Goal: Task Accomplishment & Management: Manage account settings

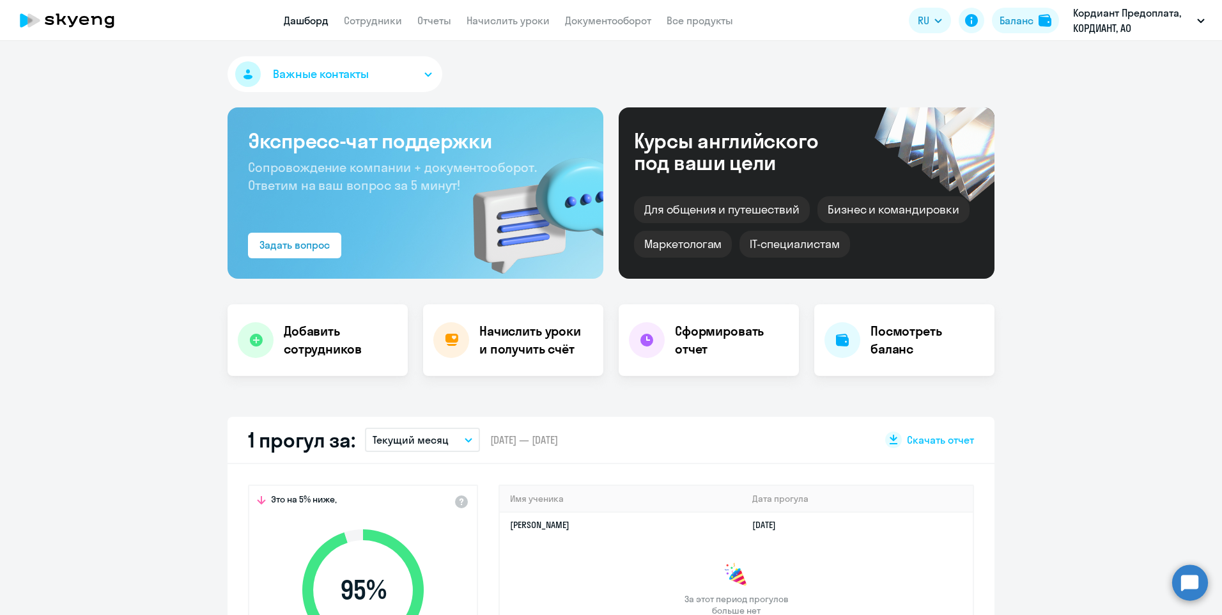
select select "30"
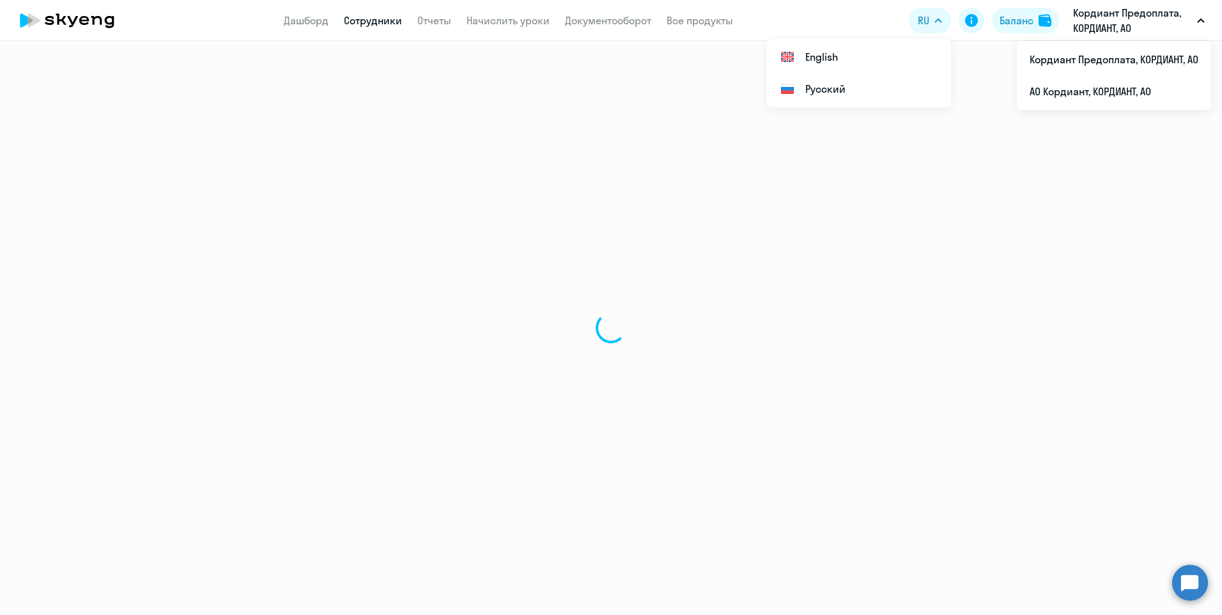
select select "30"
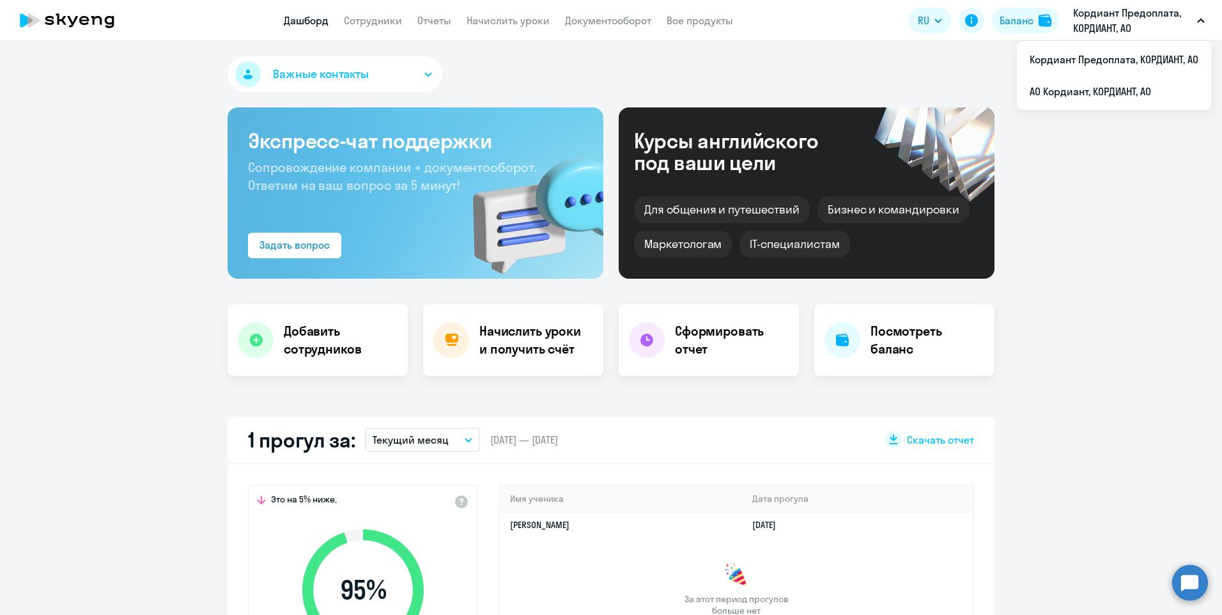
select select "30"
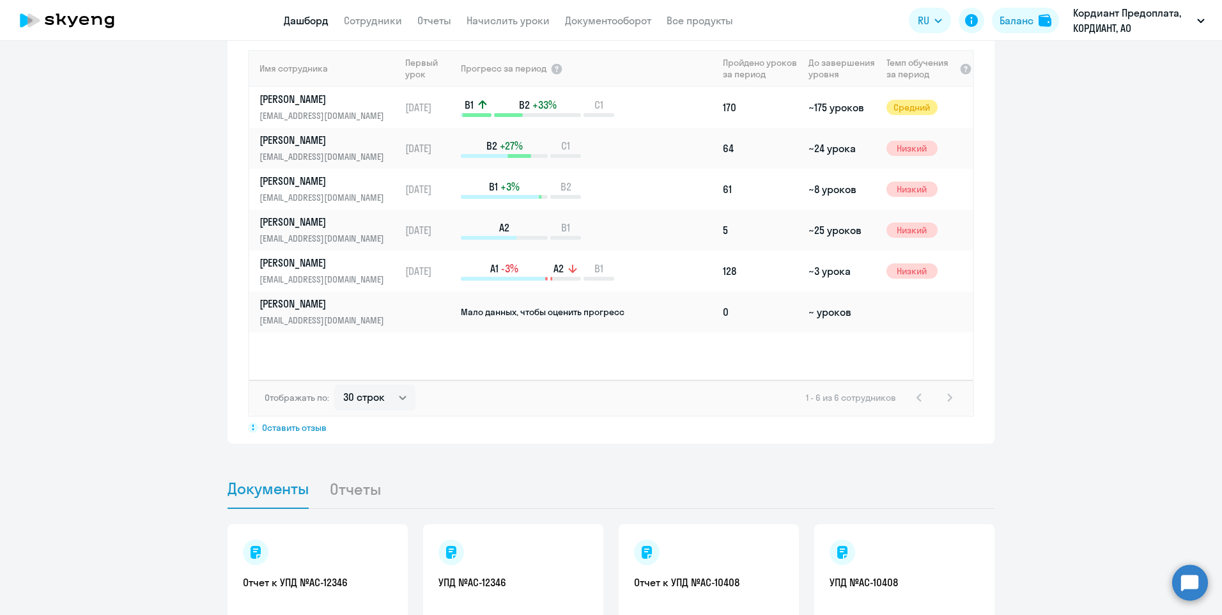
scroll to position [907, 0]
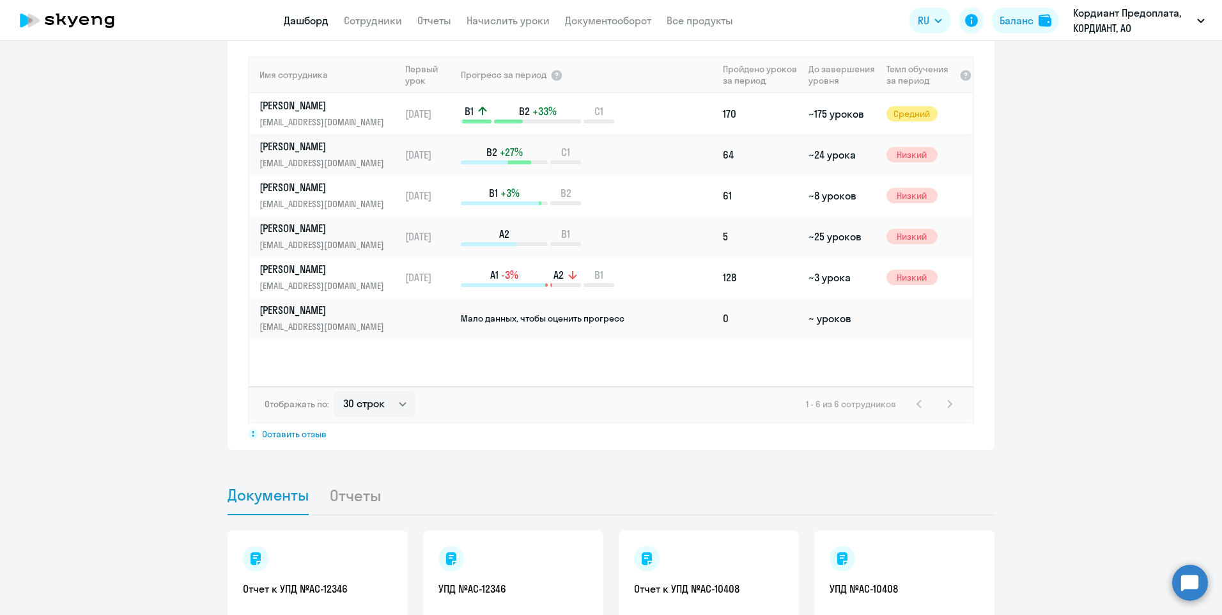
click at [847, 113] on td "~175 уроков" at bounding box center [842, 113] width 77 height 41
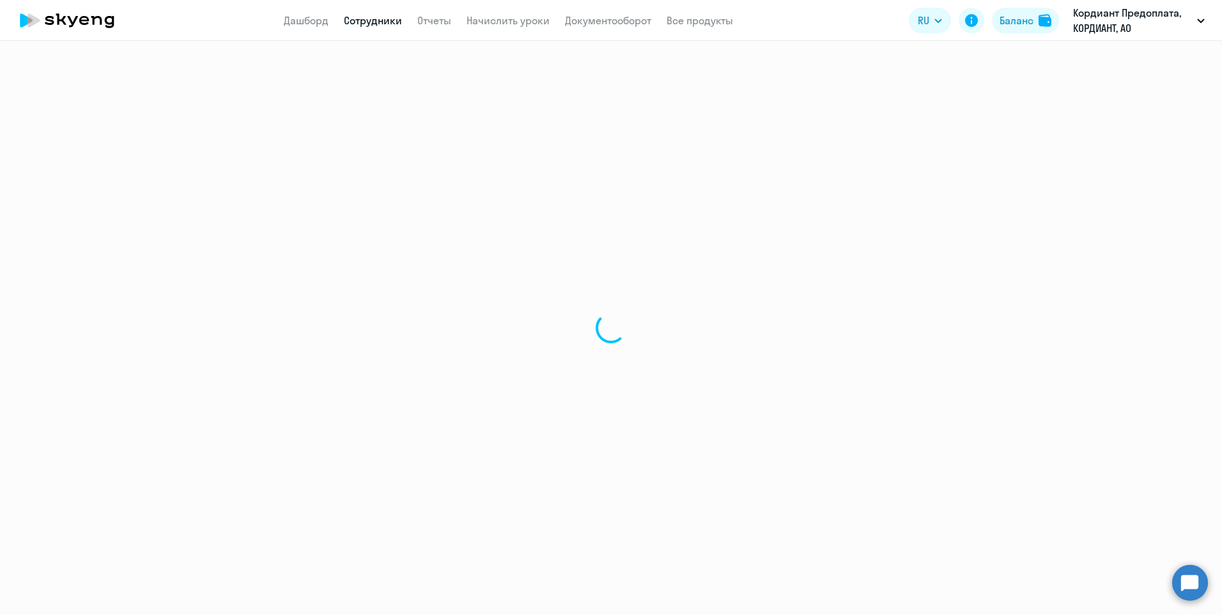
select select "english"
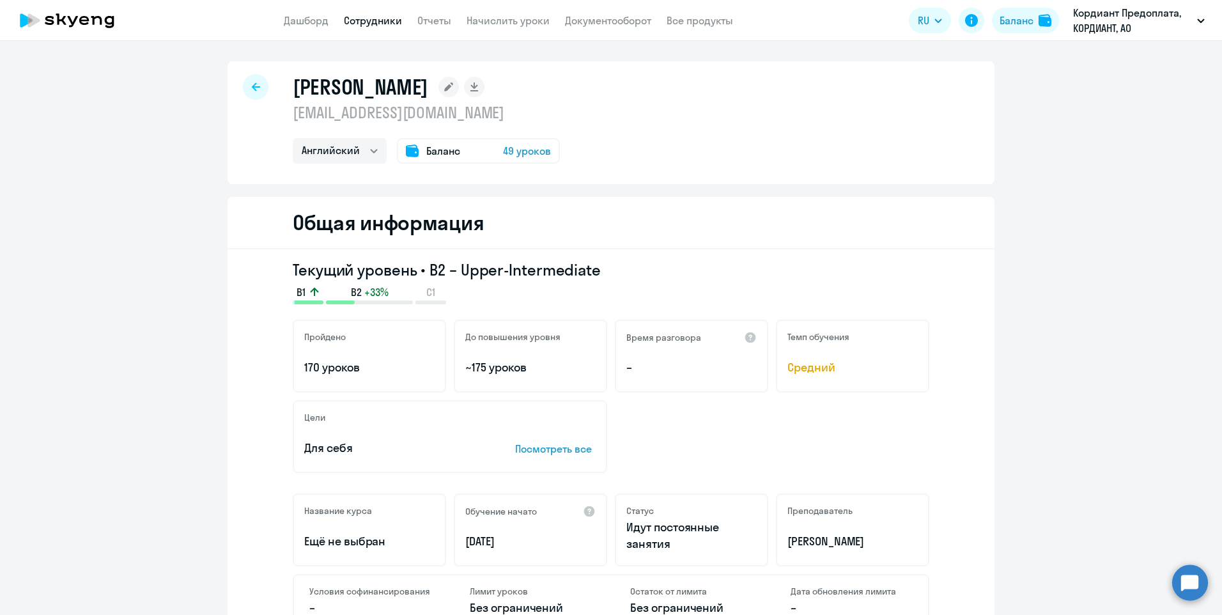
click at [538, 146] on span "49 уроков" at bounding box center [527, 150] width 48 height 15
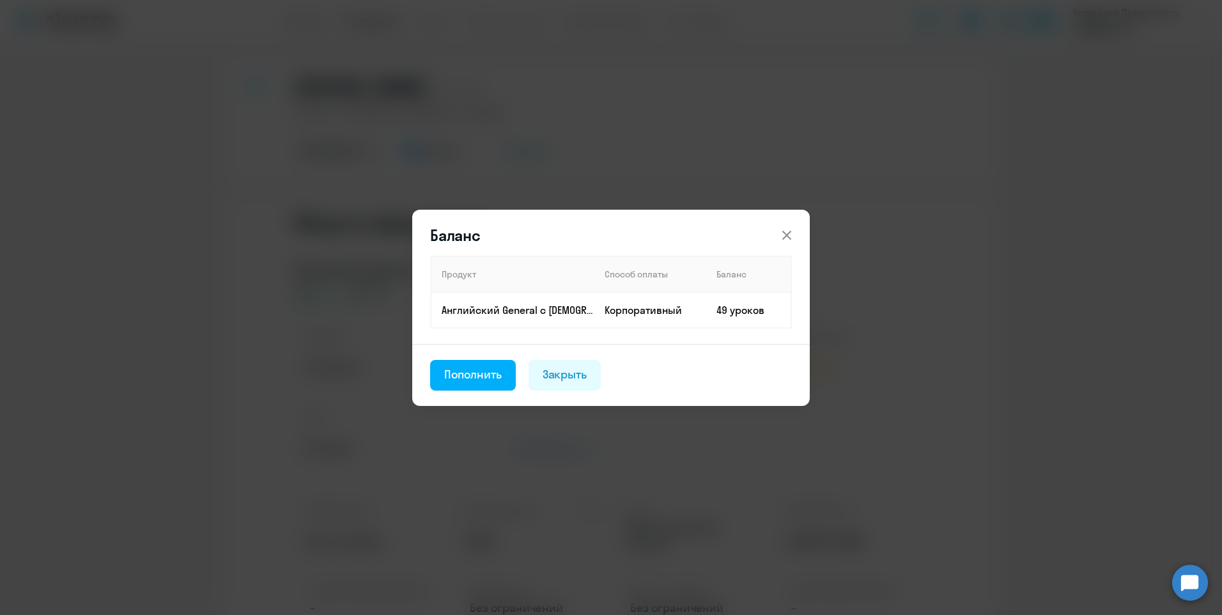
click at [788, 235] on icon at bounding box center [786, 235] width 15 height 15
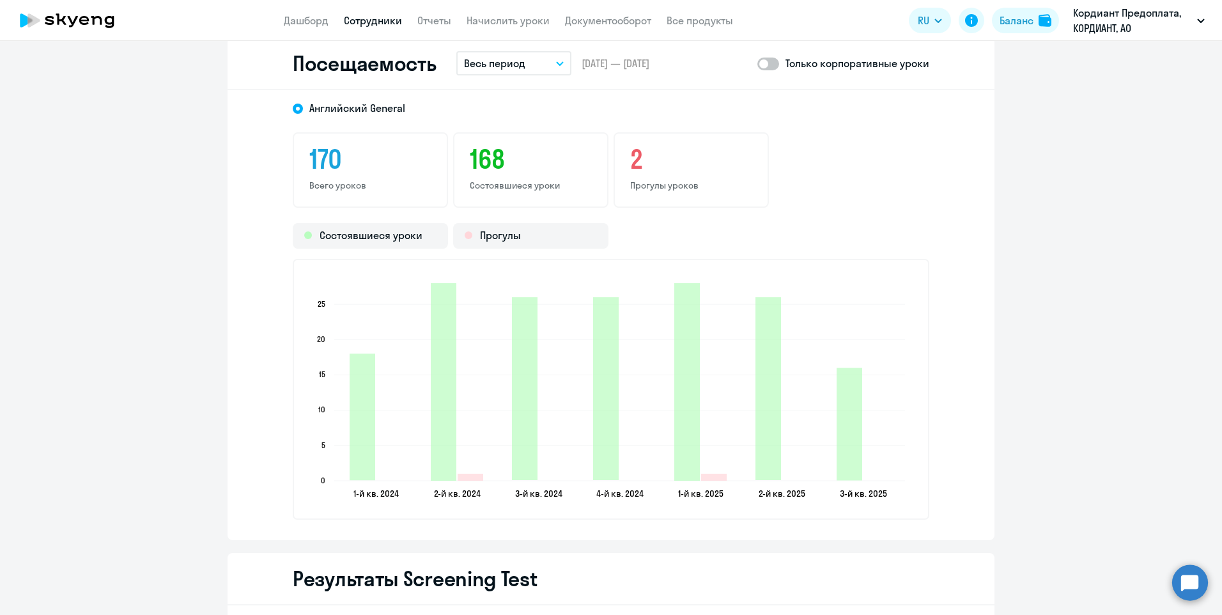
scroll to position [1598, 0]
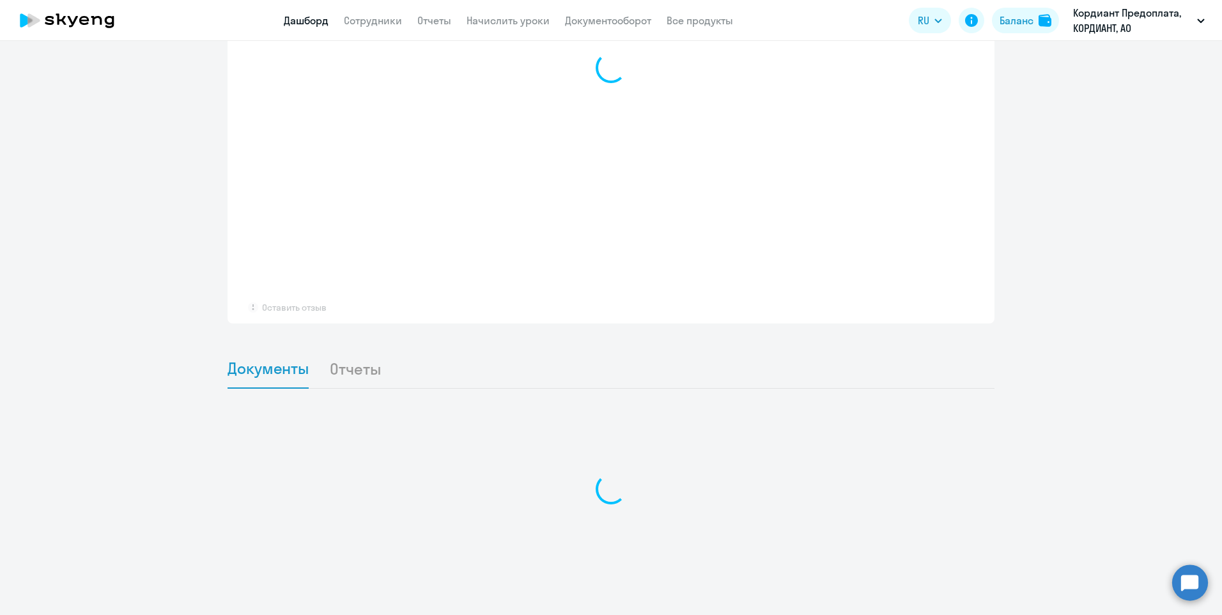
scroll to position [942, 0]
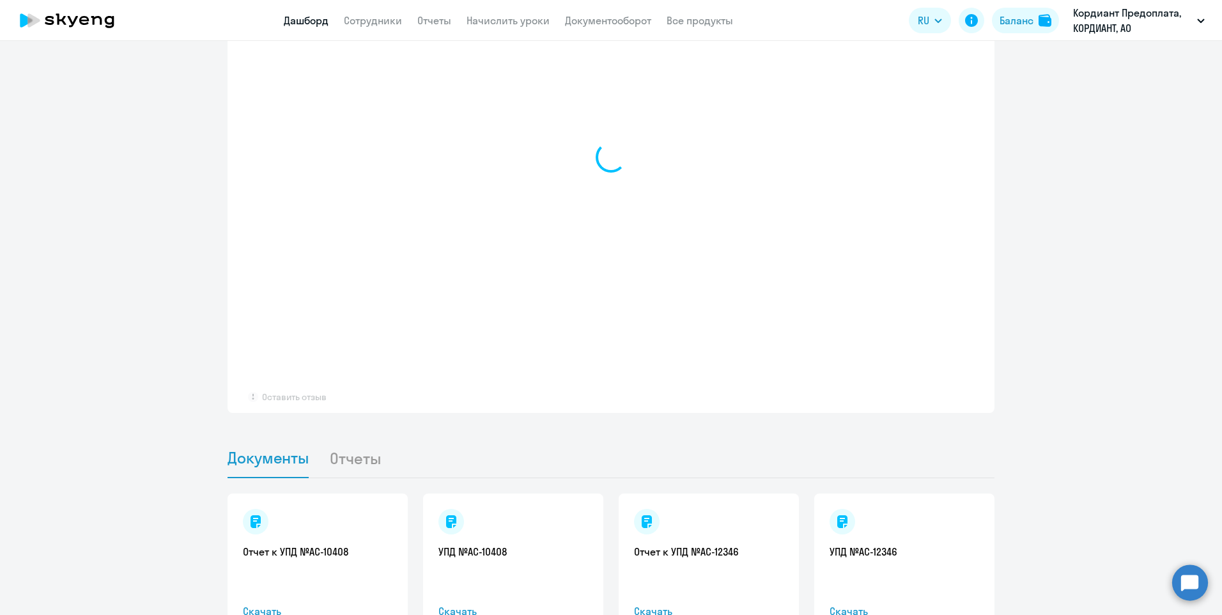
select select "30"
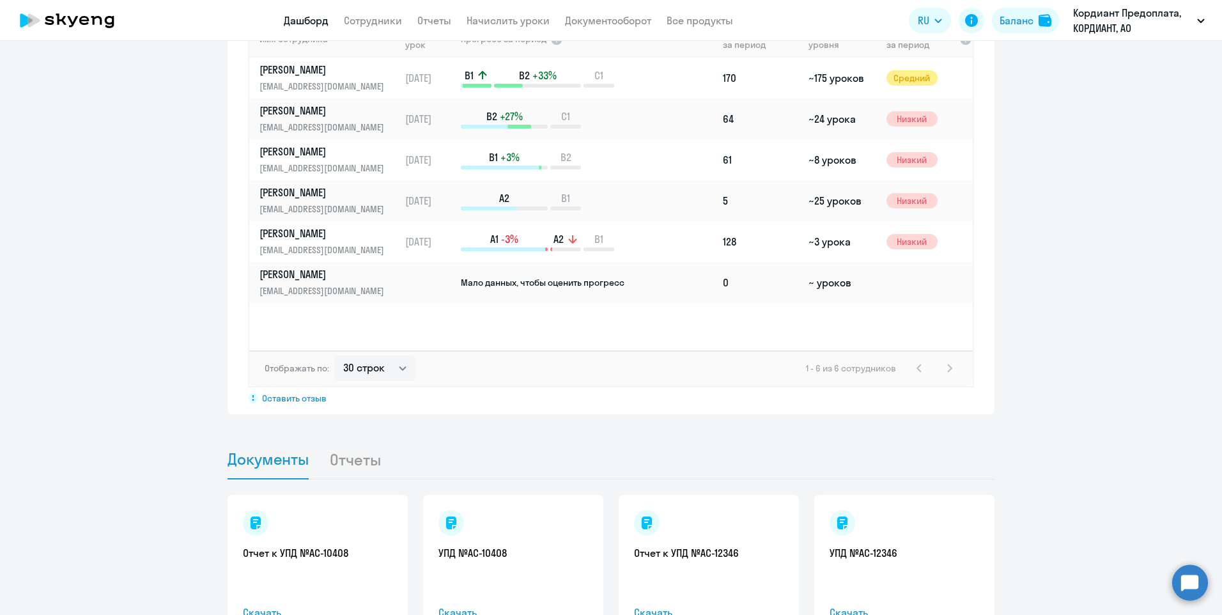
scroll to position [944, 0]
click at [361, 464] on li "Отчеты" at bounding box center [365, 458] width 72 height 39
click at [355, 460] on li "Отчеты" at bounding box center [365, 458] width 72 height 39
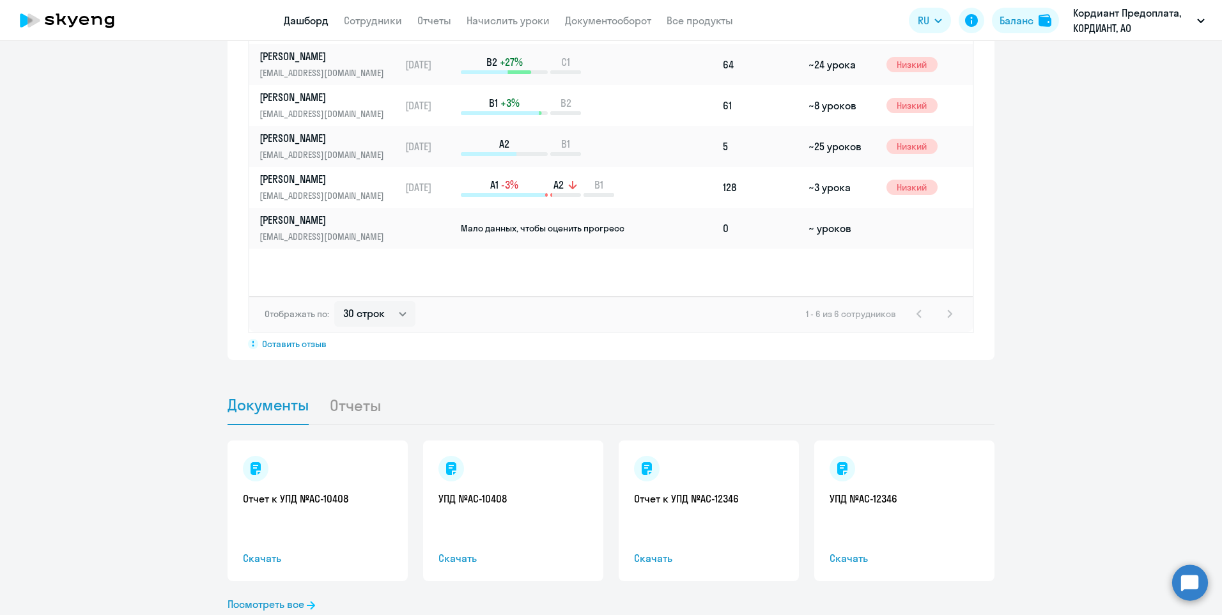
scroll to position [1035, 0]
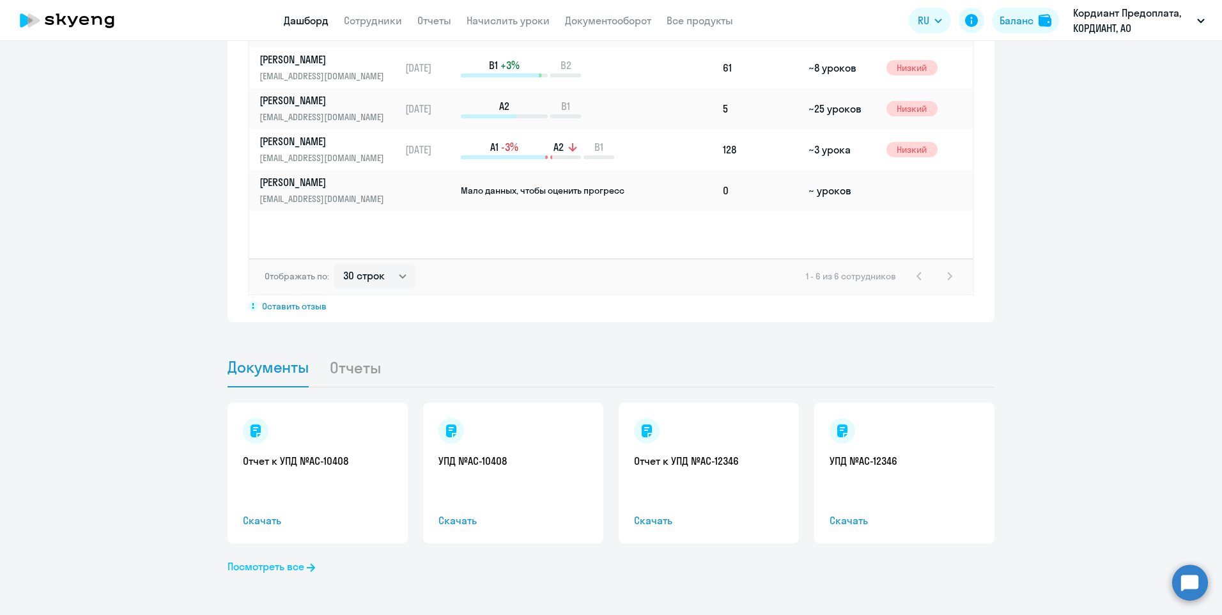
click at [285, 559] on link "Посмотреть все" at bounding box center [272, 566] width 88 height 15
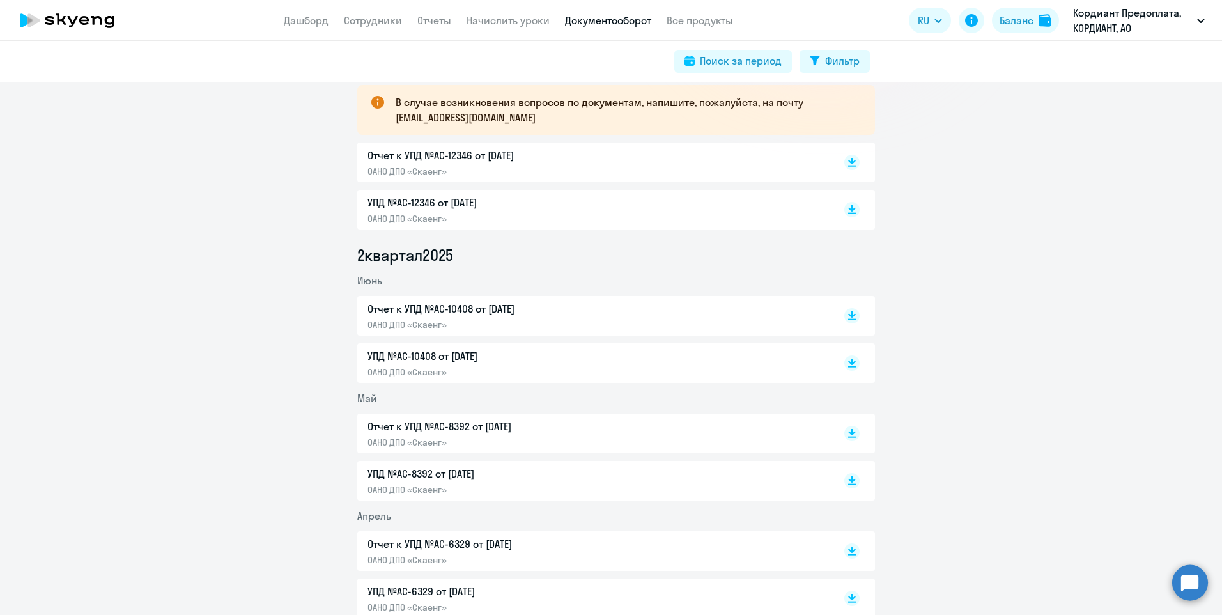
scroll to position [192, 0]
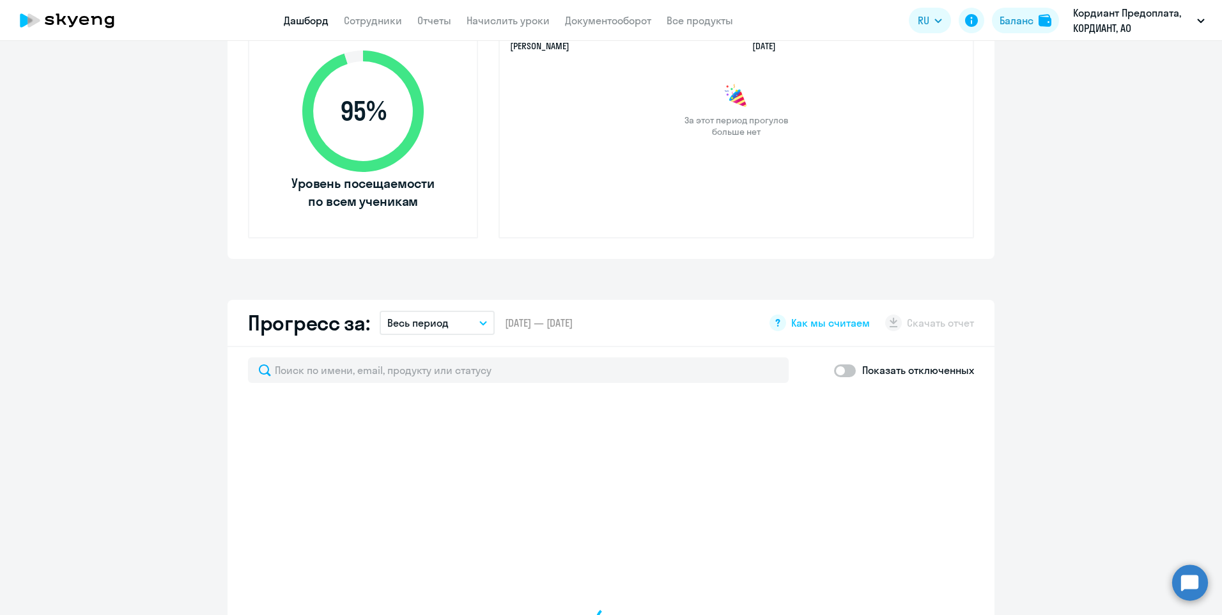
scroll to position [639, 0]
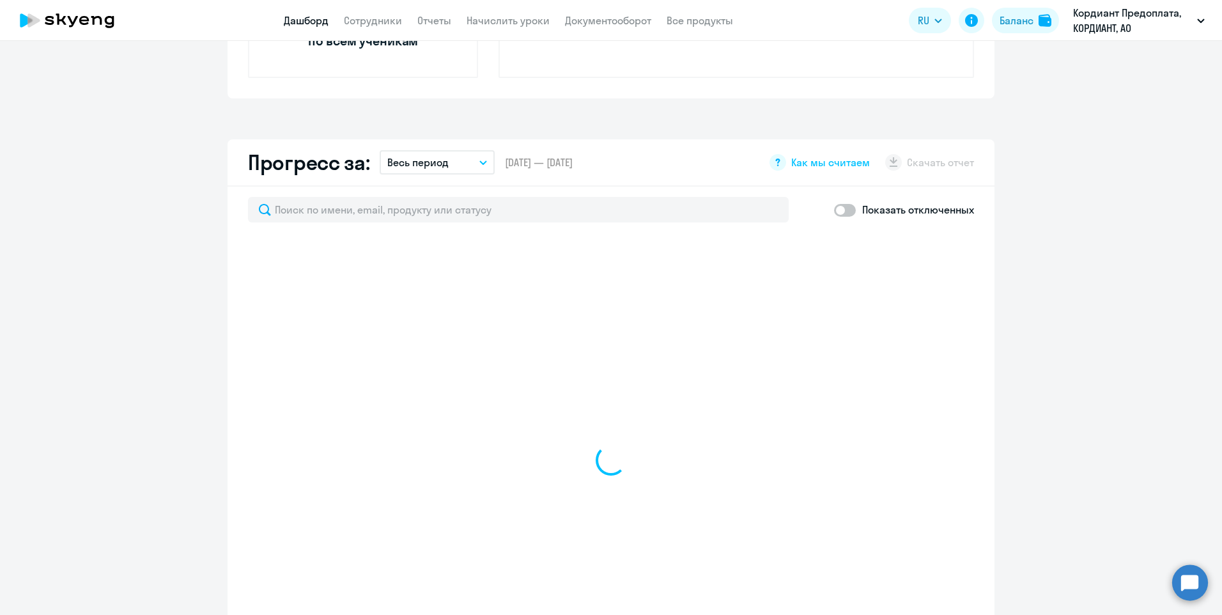
select select "30"
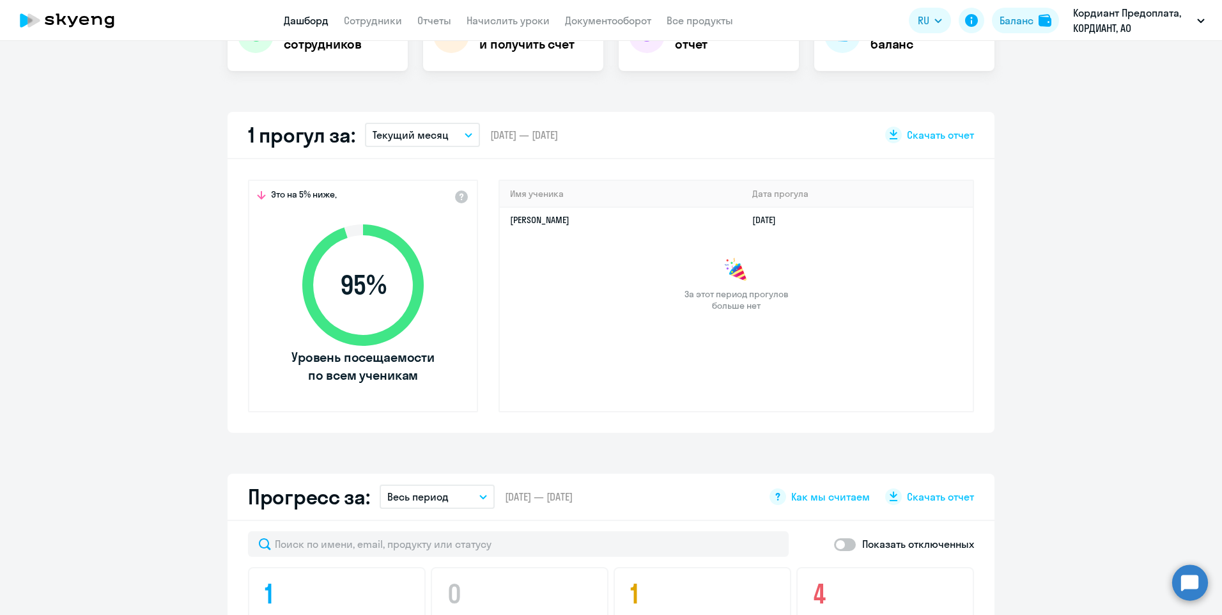
scroll to position [256, 0]
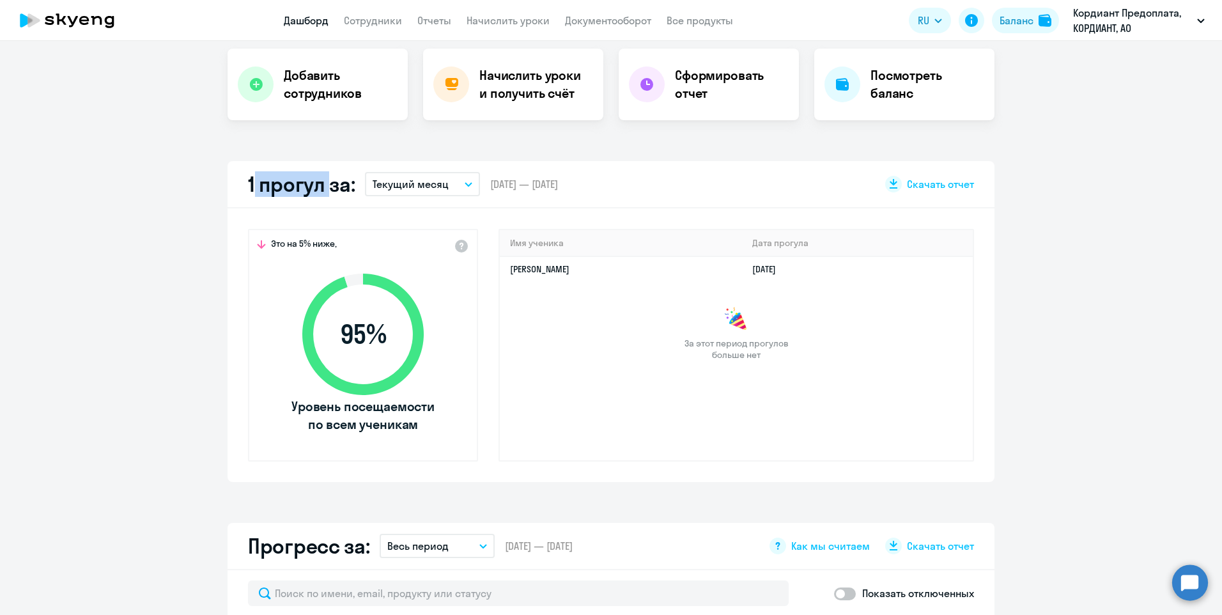
drag, startPoint x: 240, startPoint y: 182, endPoint x: 318, endPoint y: 188, distance: 78.2
click at [318, 188] on div "1 прогул за: Текущий месяц – [DATE] — [DATE] Скачать отчет" at bounding box center [611, 184] width 767 height 47
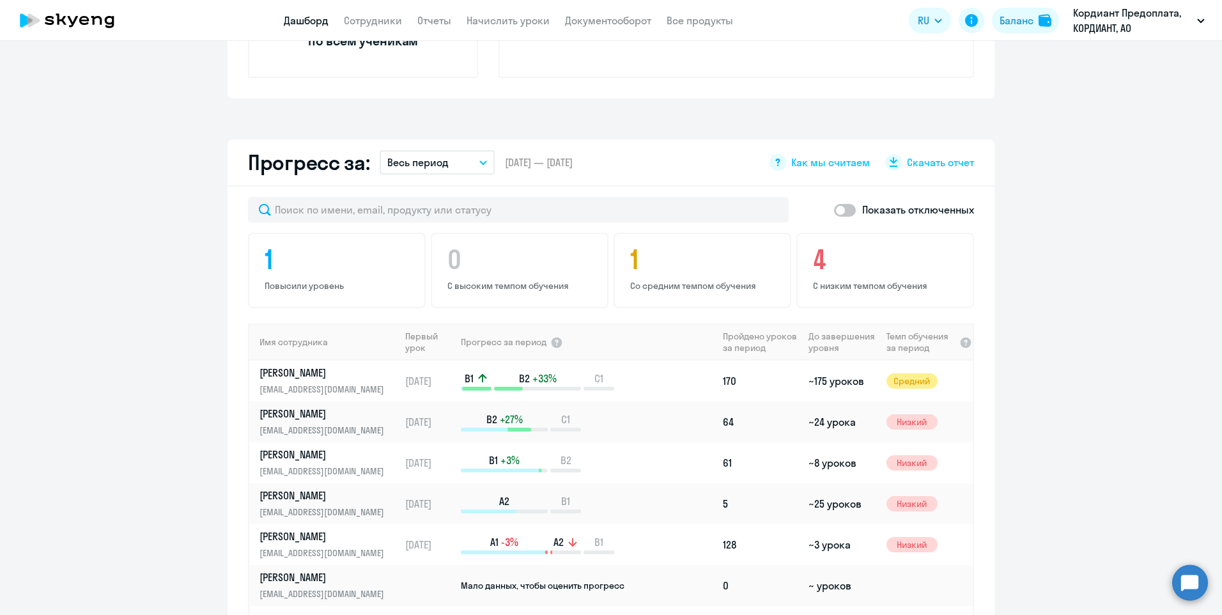
scroll to position [703, 0]
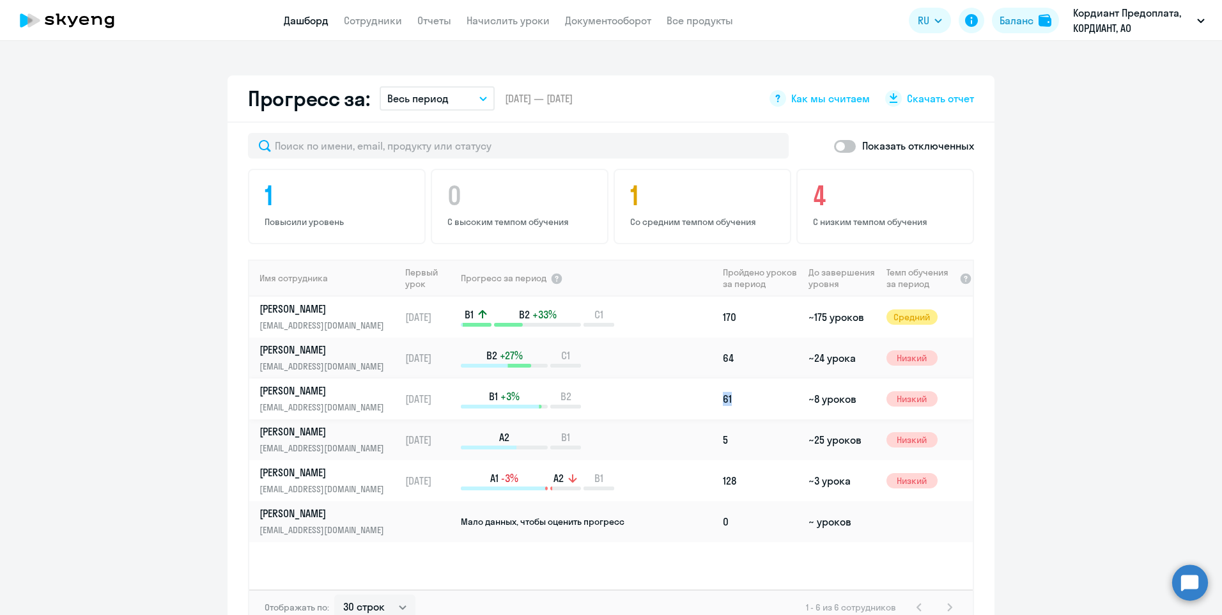
drag, startPoint x: 747, startPoint y: 396, endPoint x: 710, endPoint y: 395, distance: 36.4
click at [710, 395] on tr "[PERSON_NAME] [PERSON_NAME][EMAIL_ADDRESS][DOMAIN_NAME] [DATE] B1 +3% B2 61 ~8 …" at bounding box center [611, 399] width 724 height 41
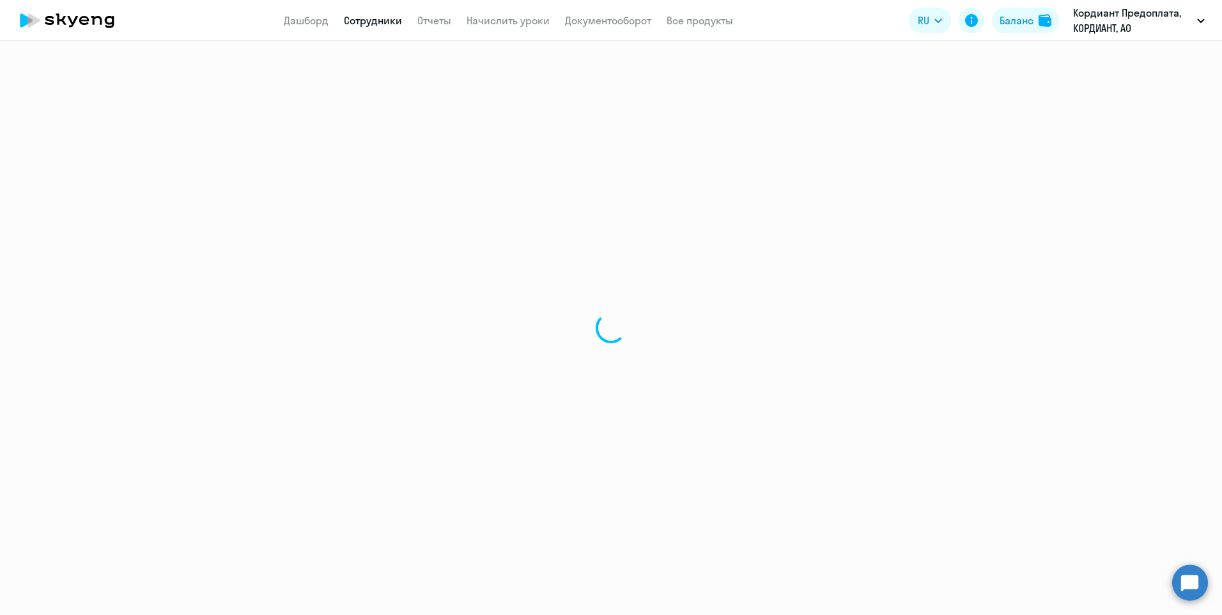
select select "english"
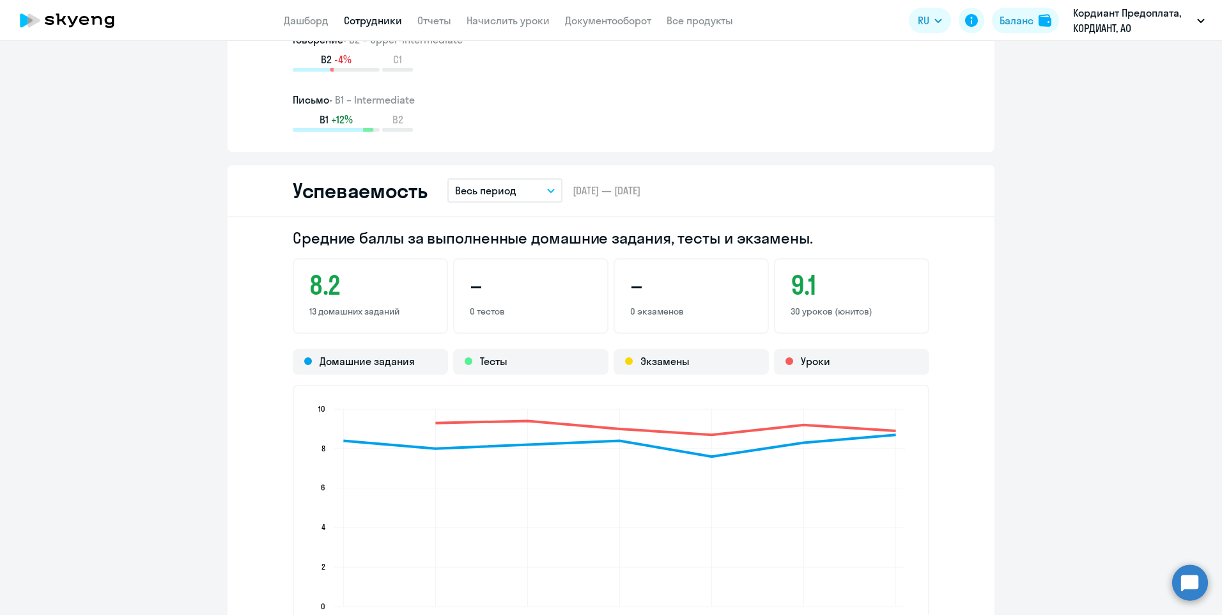
scroll to position [959, 0]
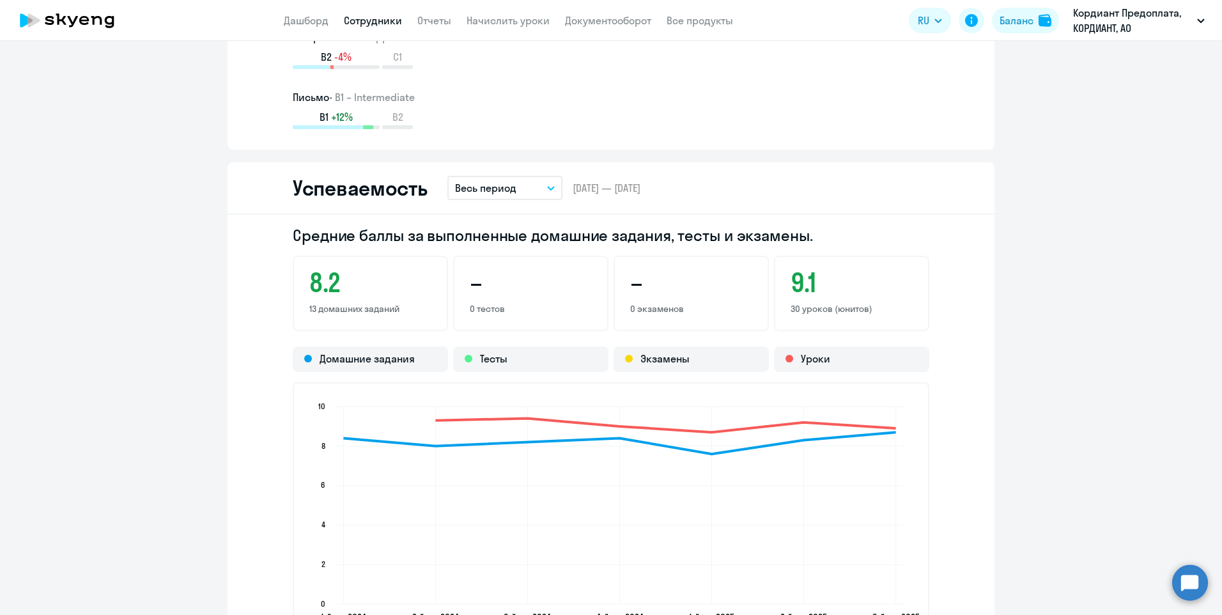
drag, startPoint x: 301, startPoint y: 304, endPoint x: 418, endPoint y: 308, distance: 117.7
click at [418, 308] on div "8.2 13 домашних заданий" at bounding box center [370, 293] width 155 height 75
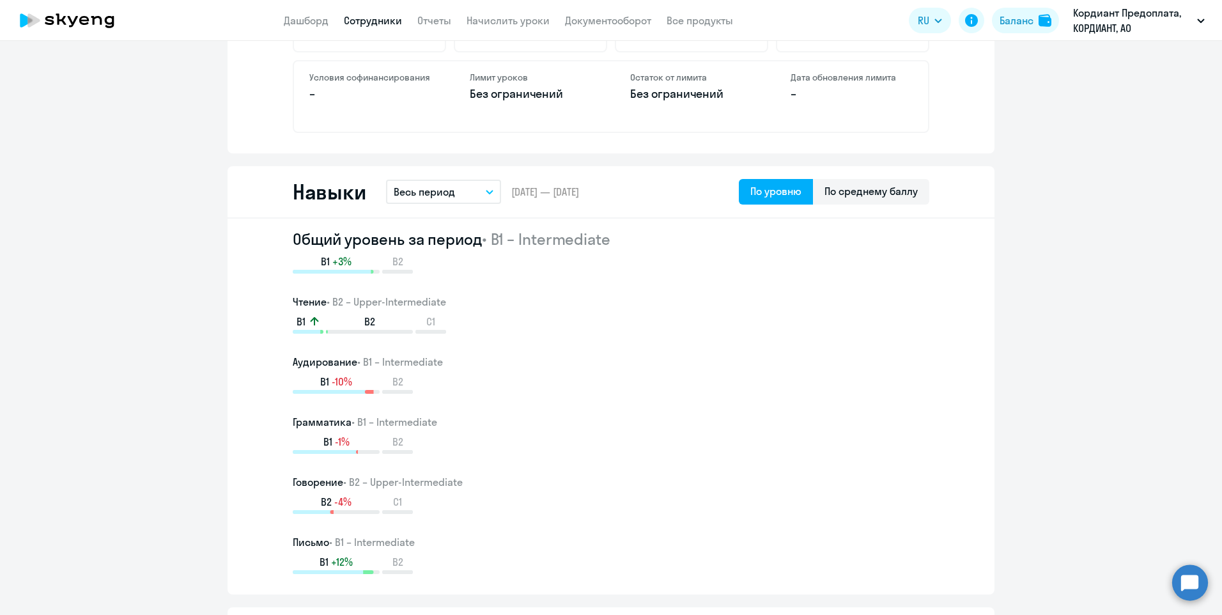
scroll to position [511, 0]
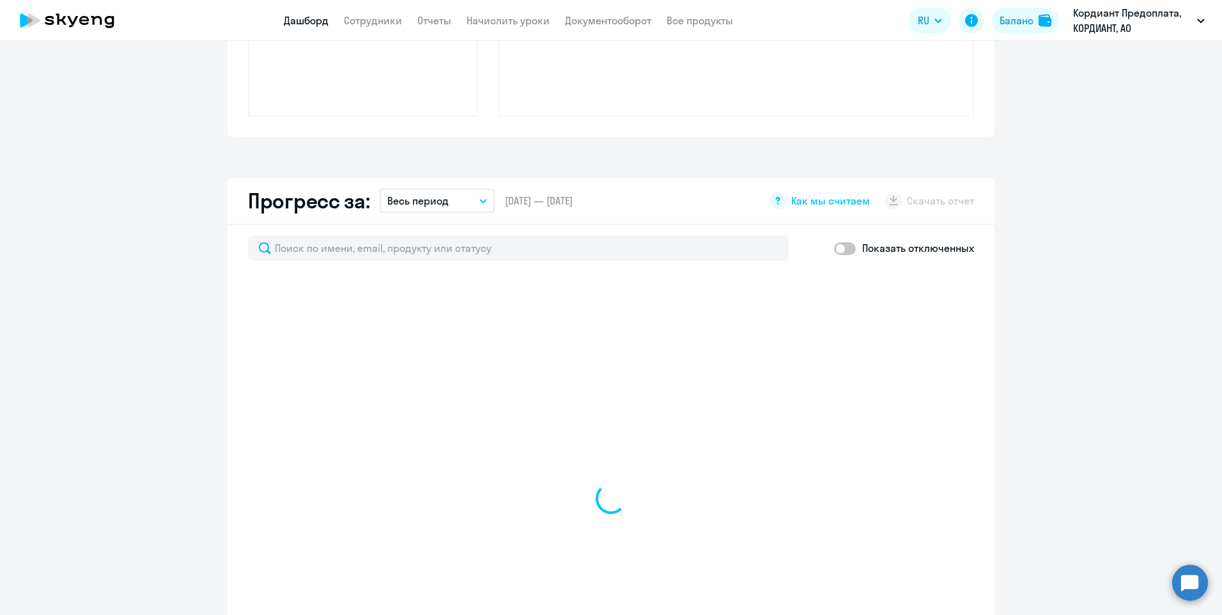
scroll to position [601, 0]
select select "30"
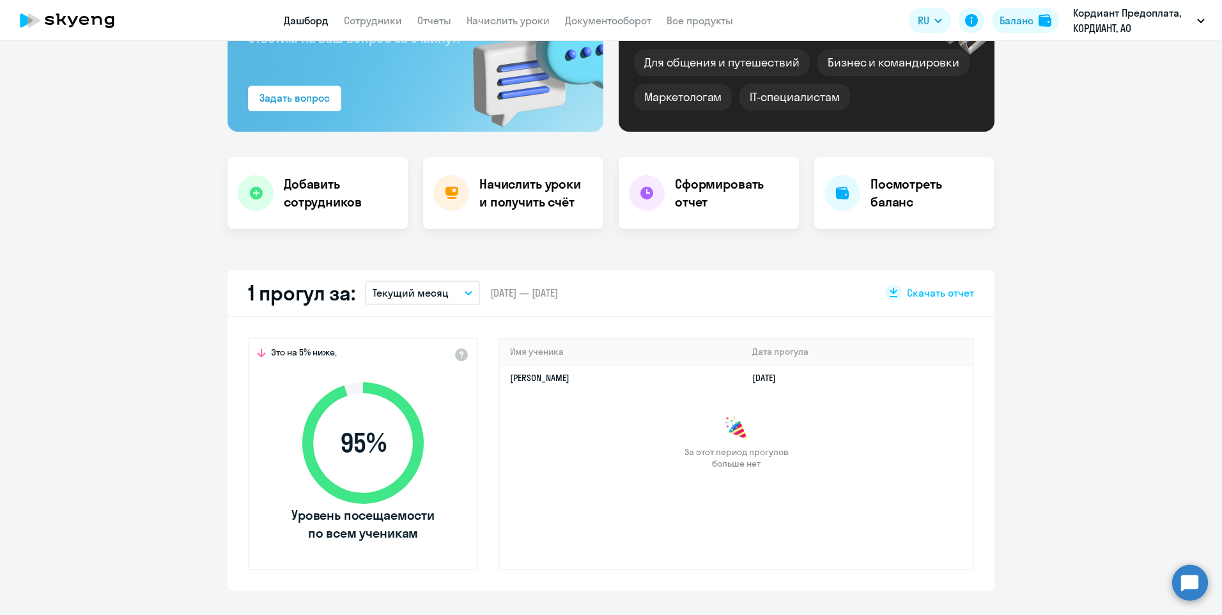
scroll to position [90, 0]
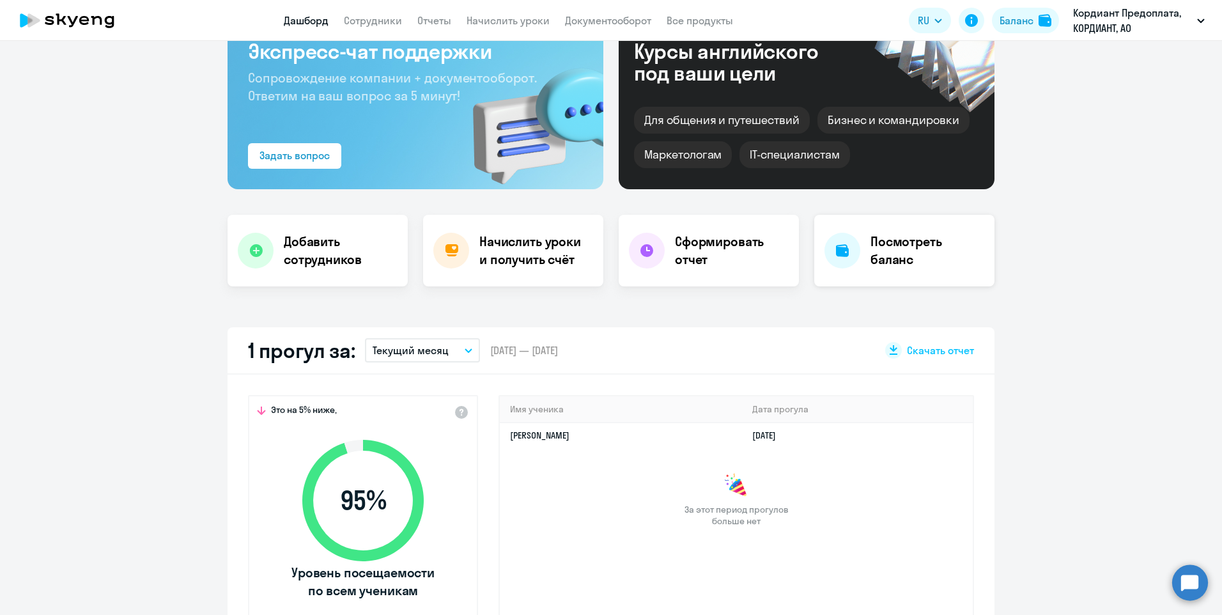
click at [882, 250] on h4 "Посмотреть баланс" at bounding box center [928, 251] width 114 height 36
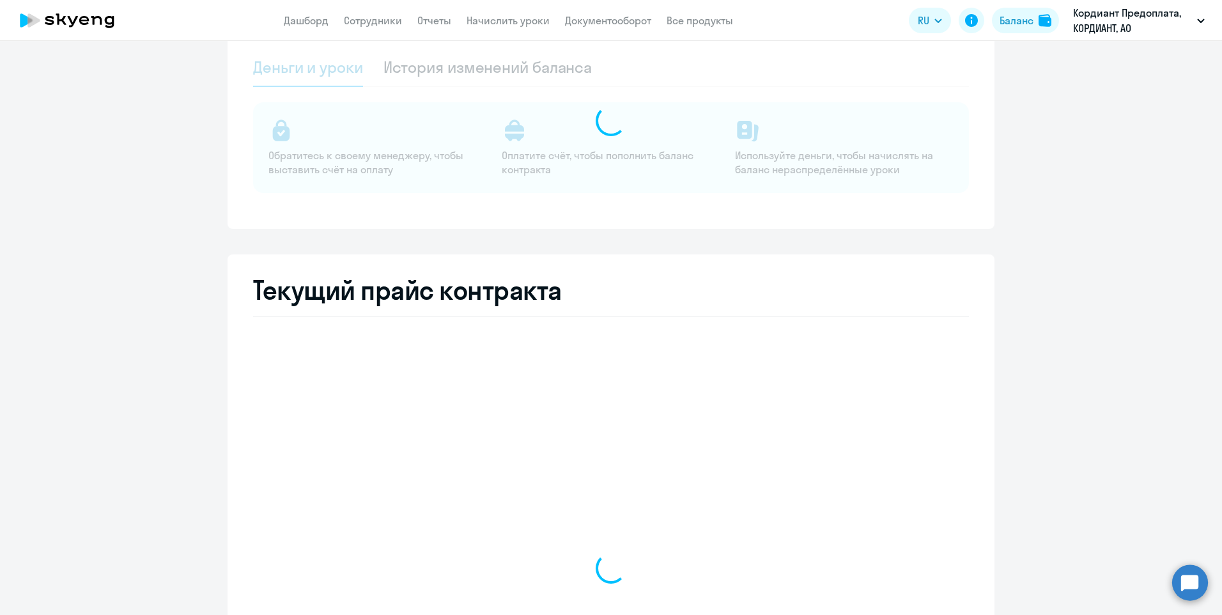
select select "english_adult_not_native_speaker"
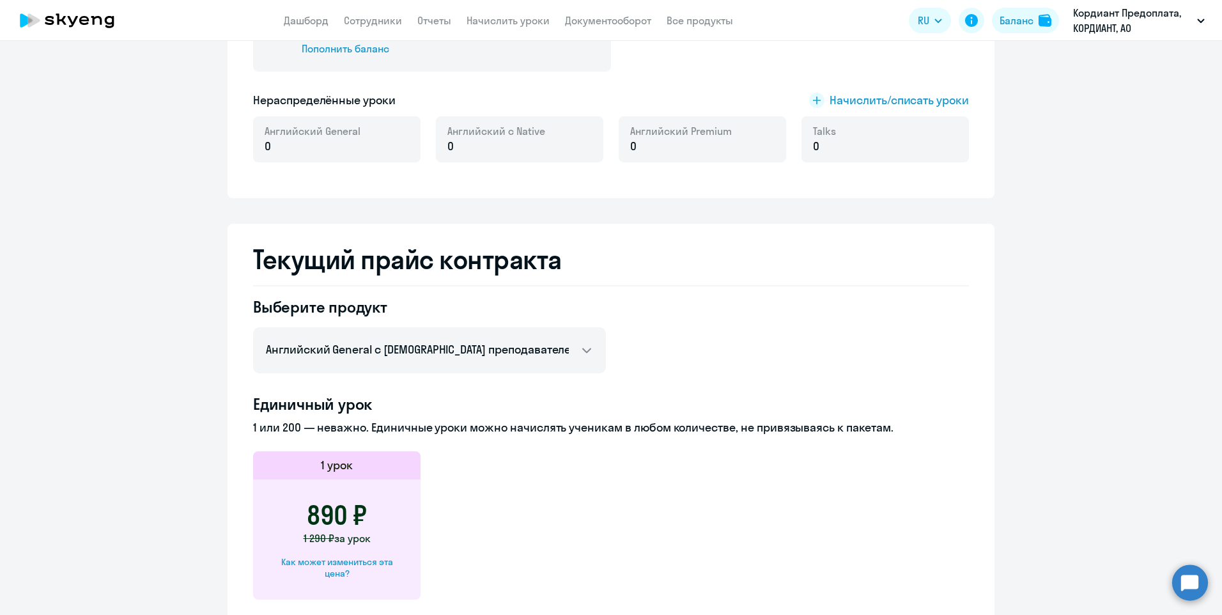
scroll to position [320, 0]
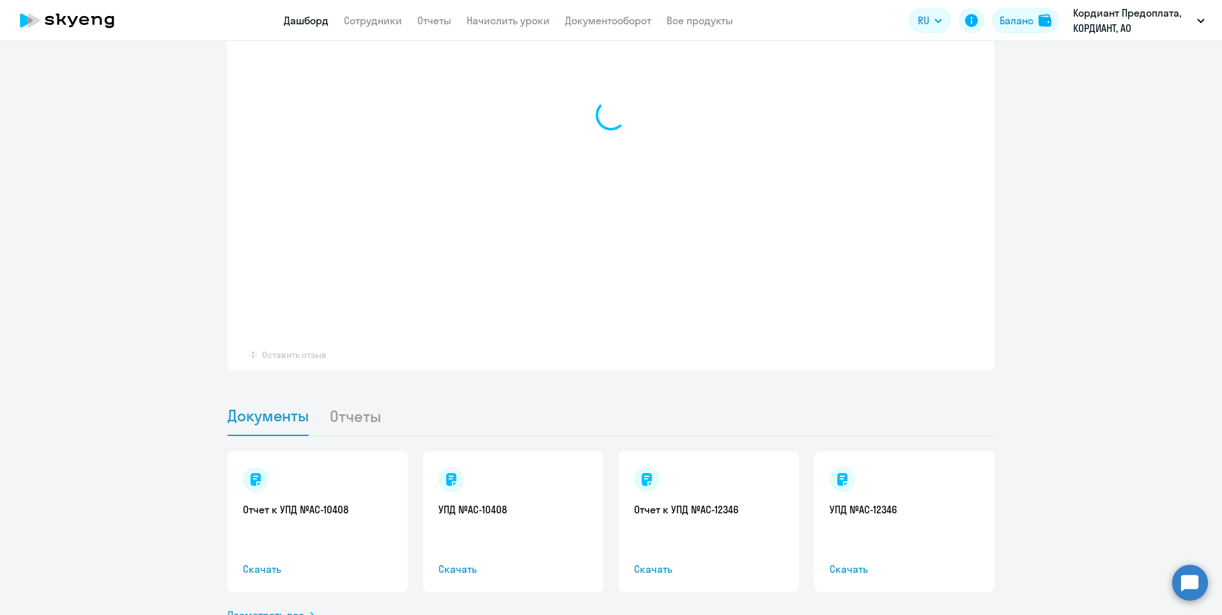
scroll to position [986, 0]
select select "30"
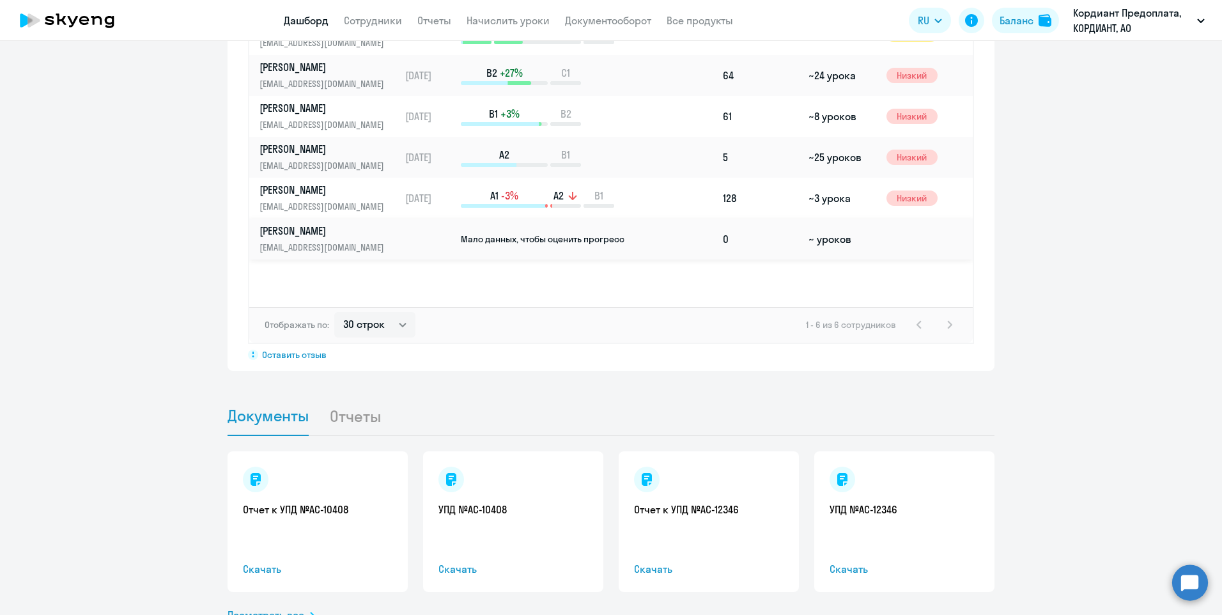
click at [723, 237] on td "0" at bounding box center [761, 239] width 86 height 41
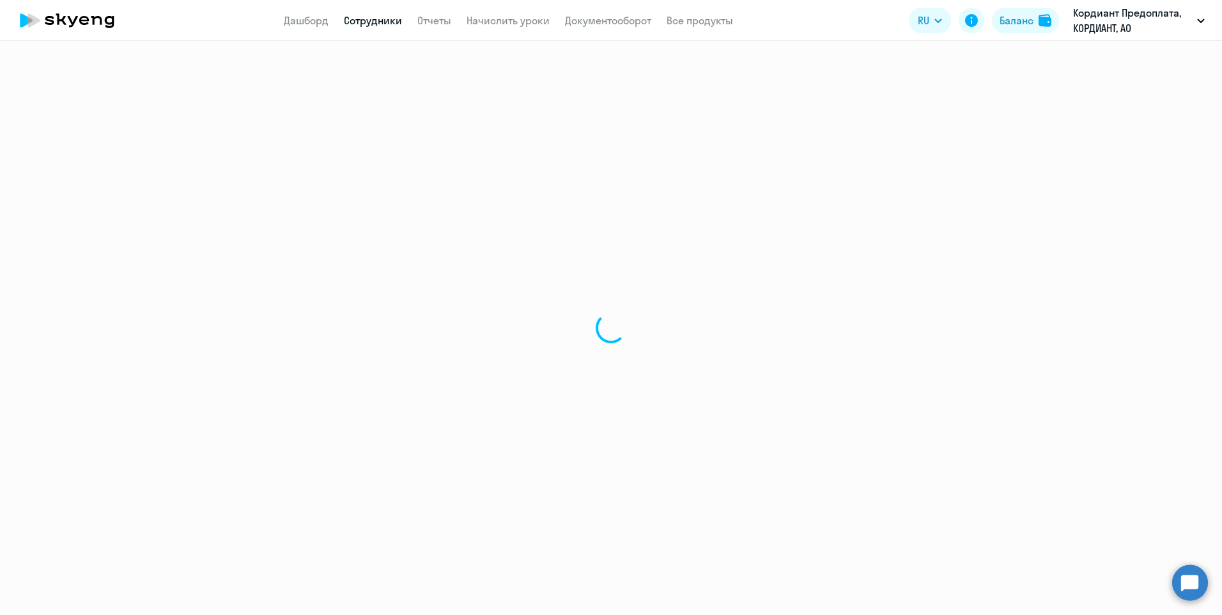
select select "english"
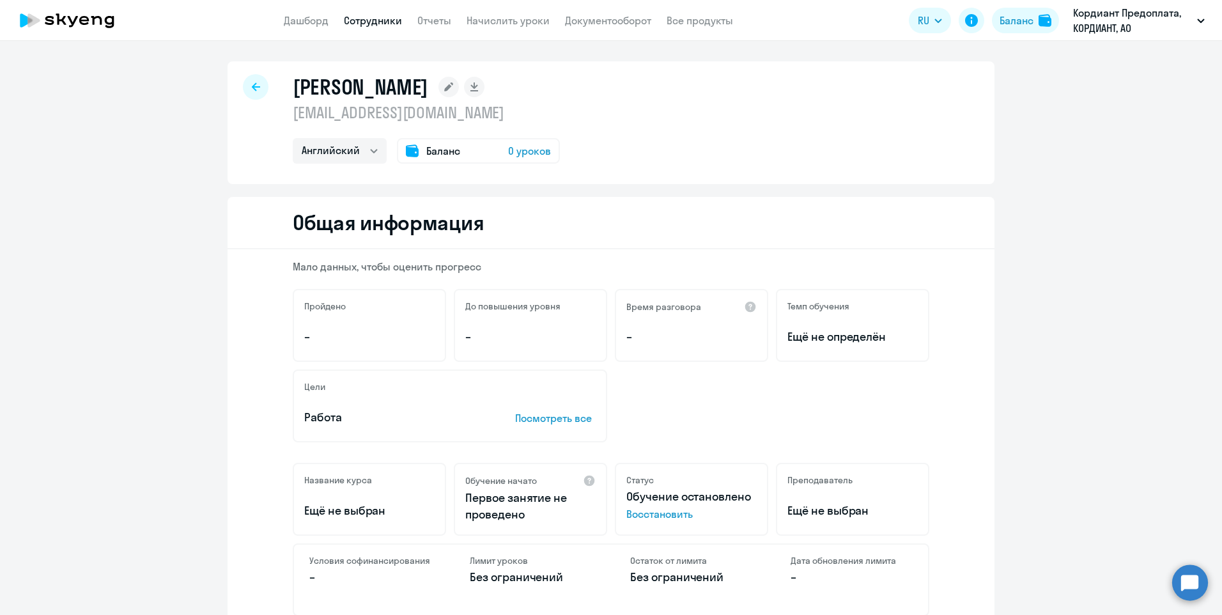
click at [542, 148] on span "0 уроков" at bounding box center [529, 150] width 43 height 15
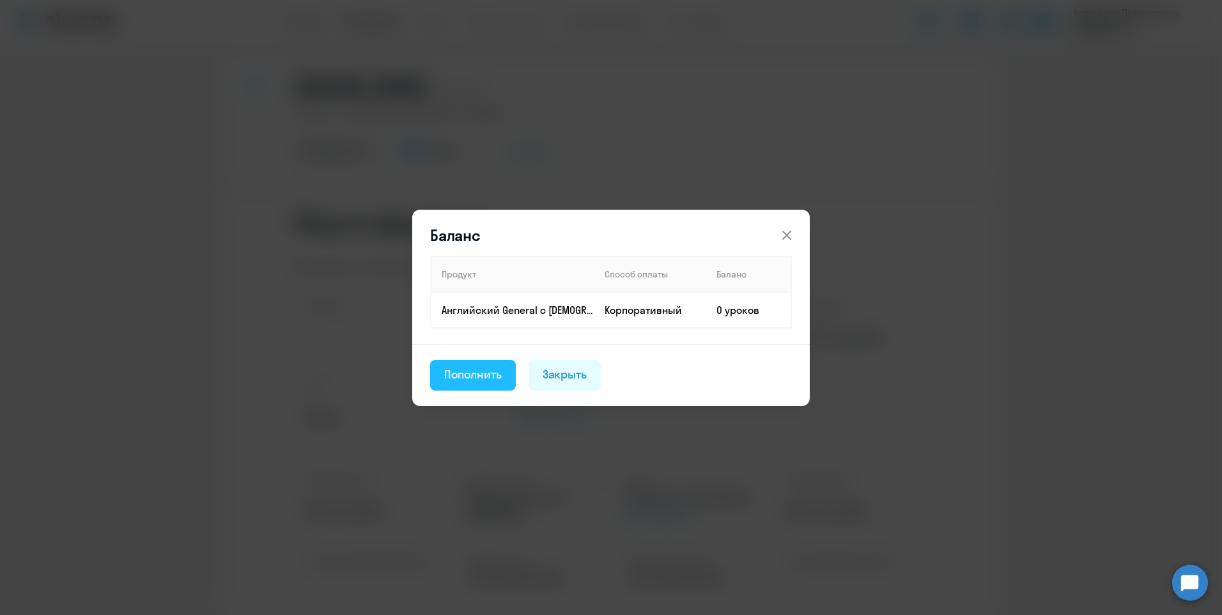
click at [483, 373] on div "Пополнить" at bounding box center [473, 374] width 58 height 17
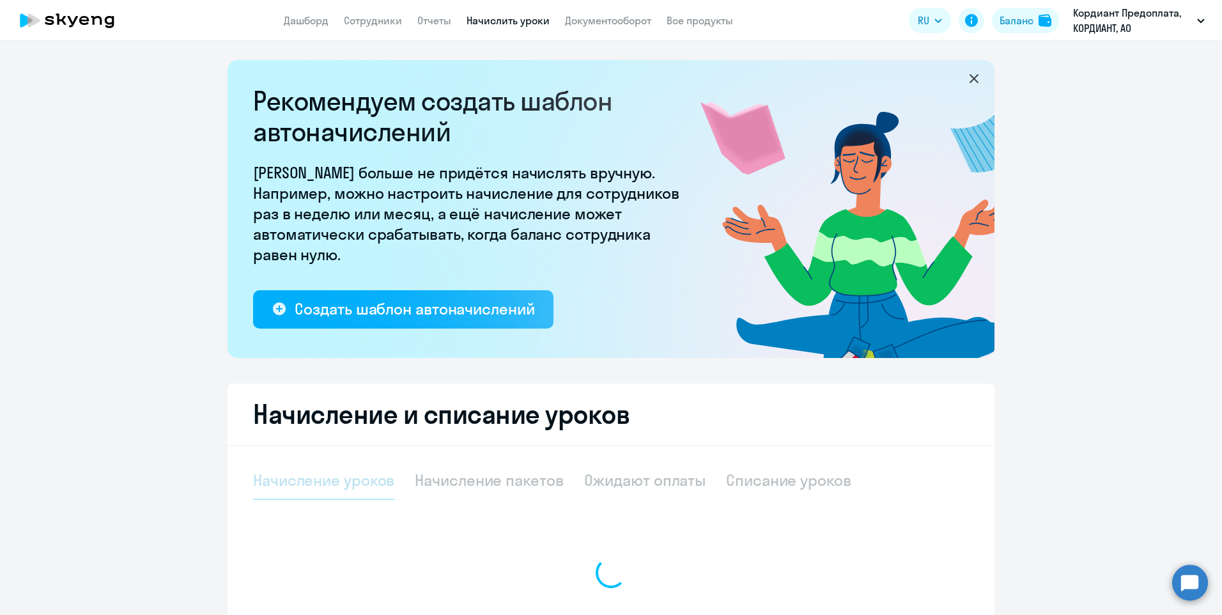
select select "10"
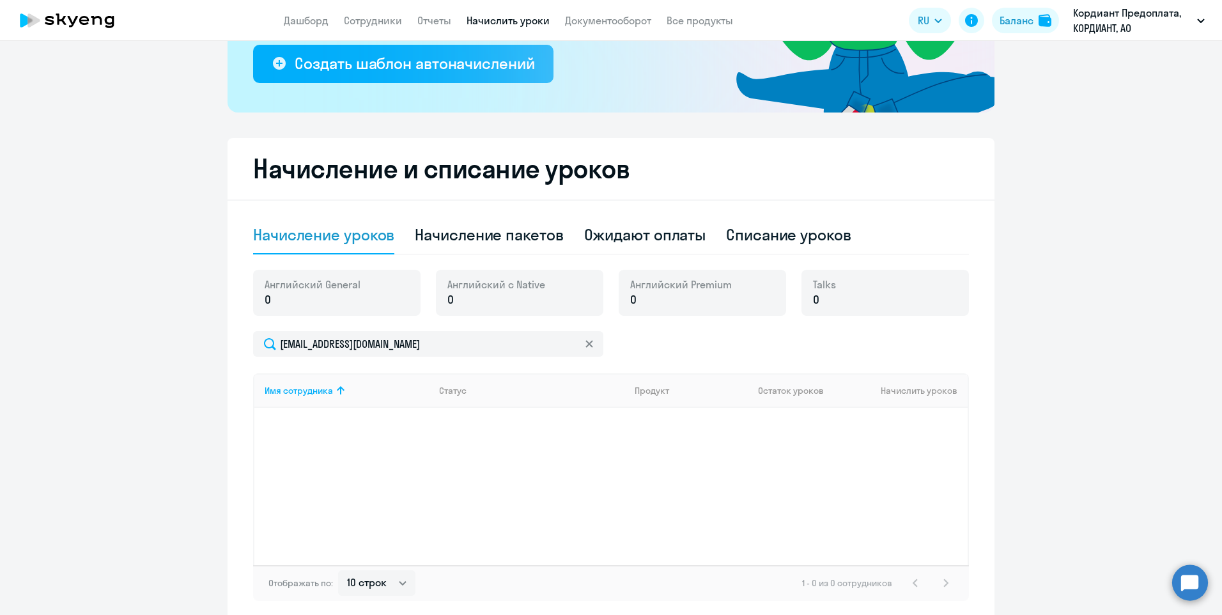
scroll to position [256, 0]
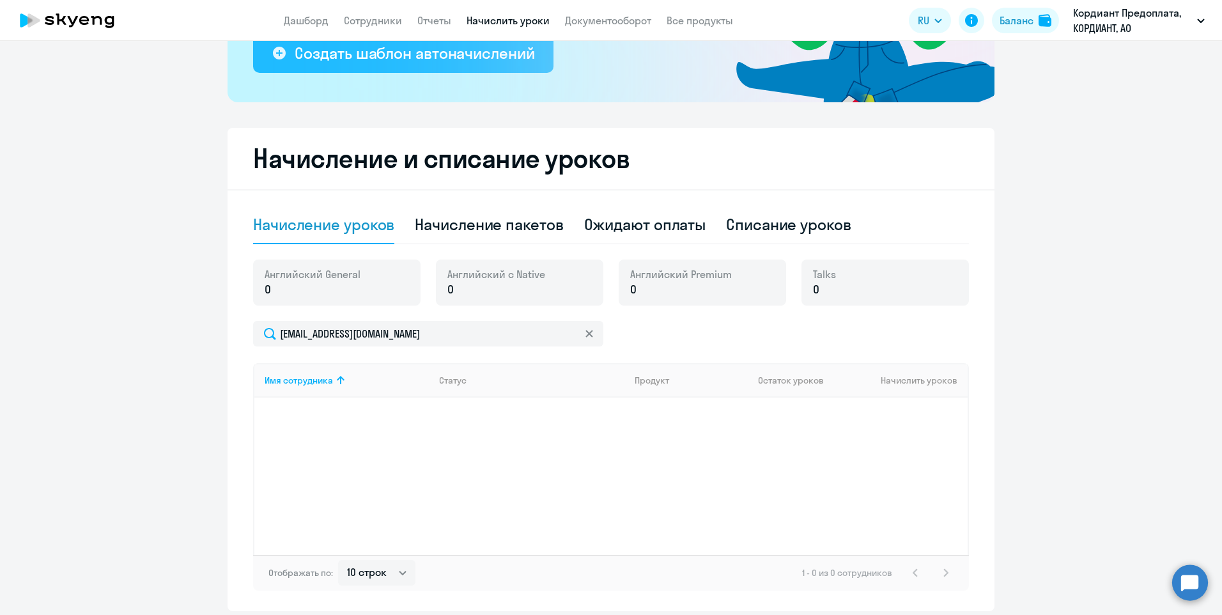
click at [414, 56] on div "Создать шаблон автоначислений" at bounding box center [415, 53] width 240 height 20
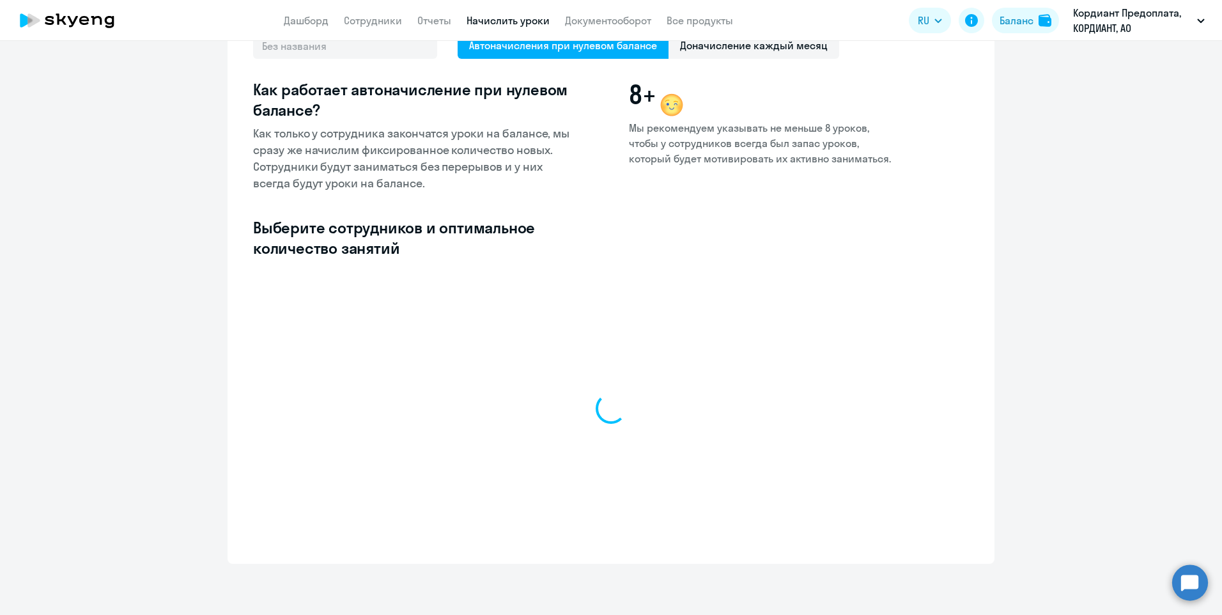
select select "10"
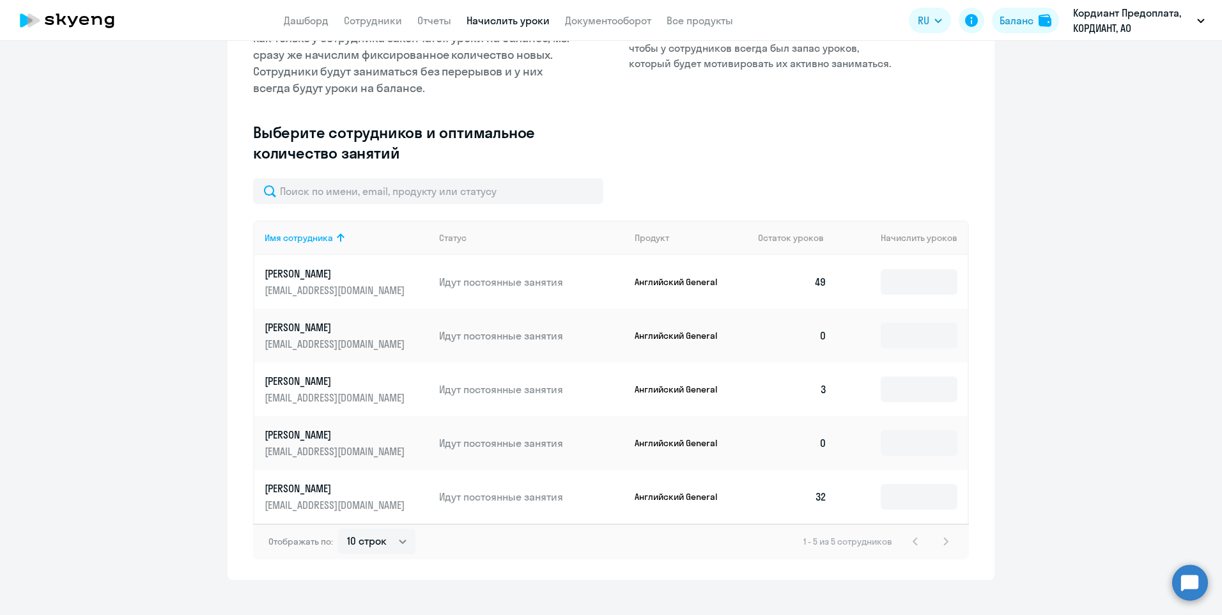
scroll to position [215, 0]
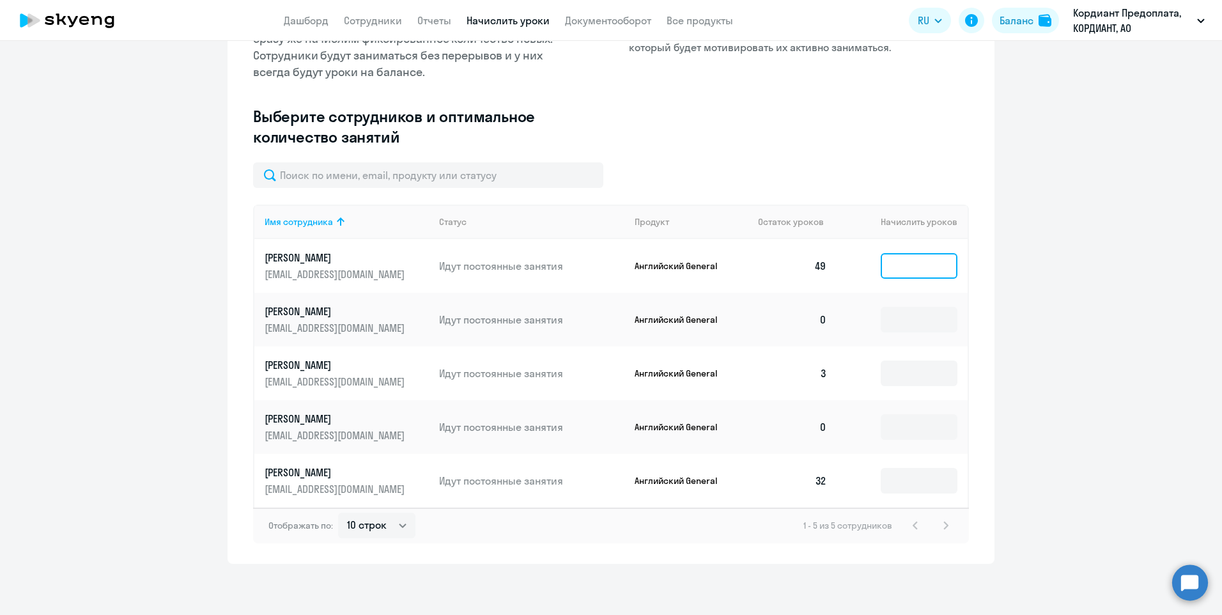
click at [896, 259] on input at bounding box center [919, 266] width 77 height 26
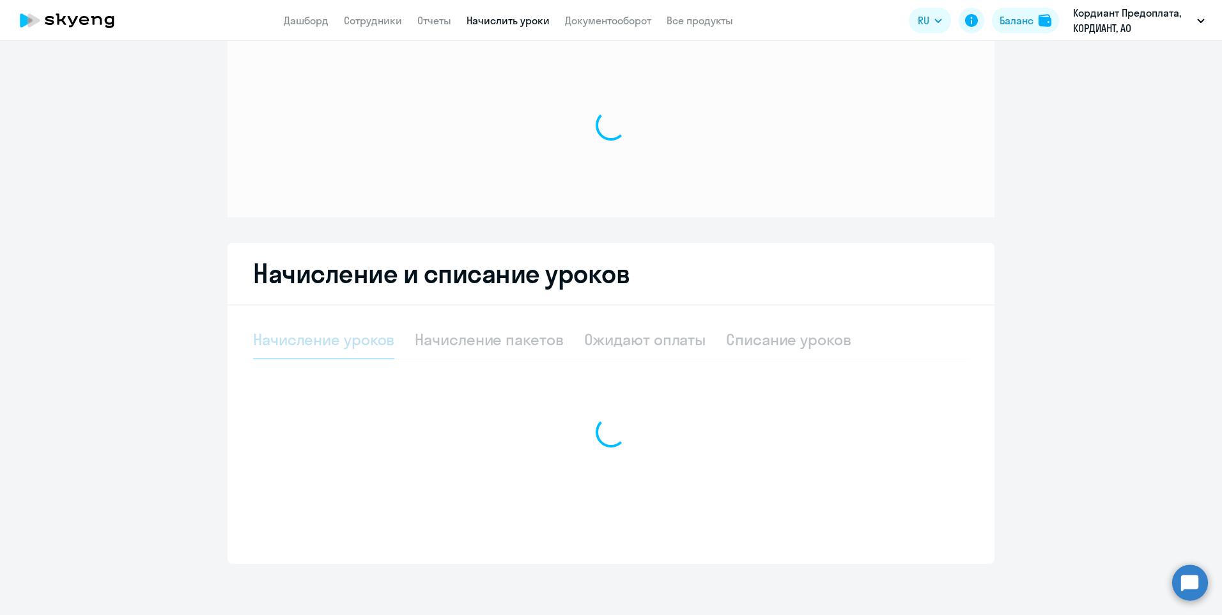
scroll to position [27, 0]
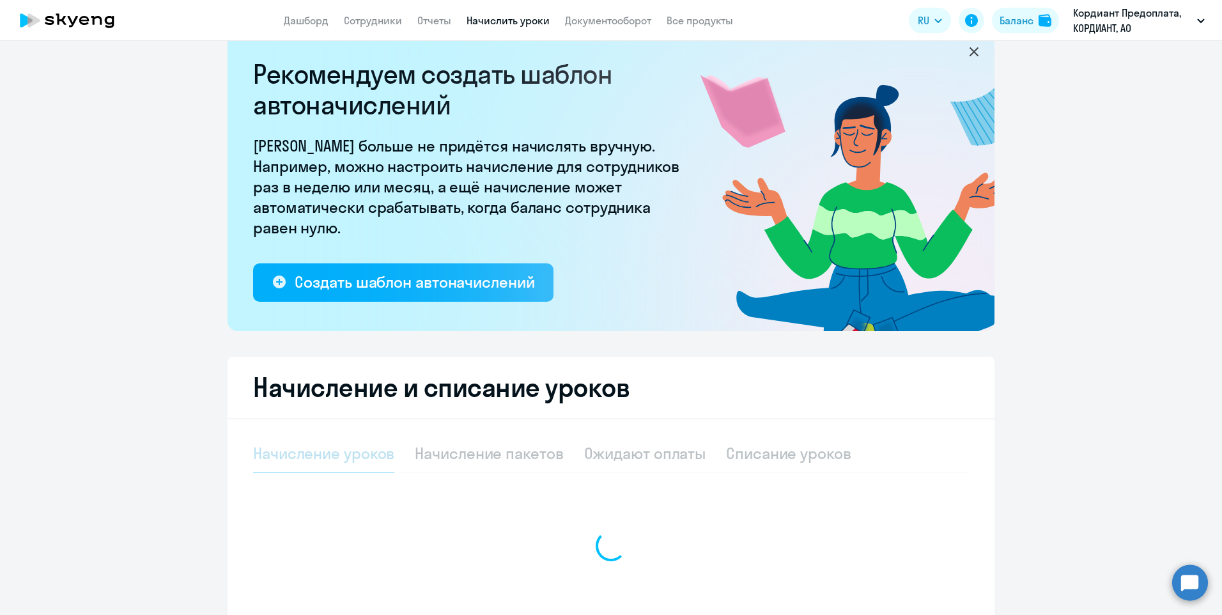
select select "10"
